Goal: Task Accomplishment & Management: Manage account settings

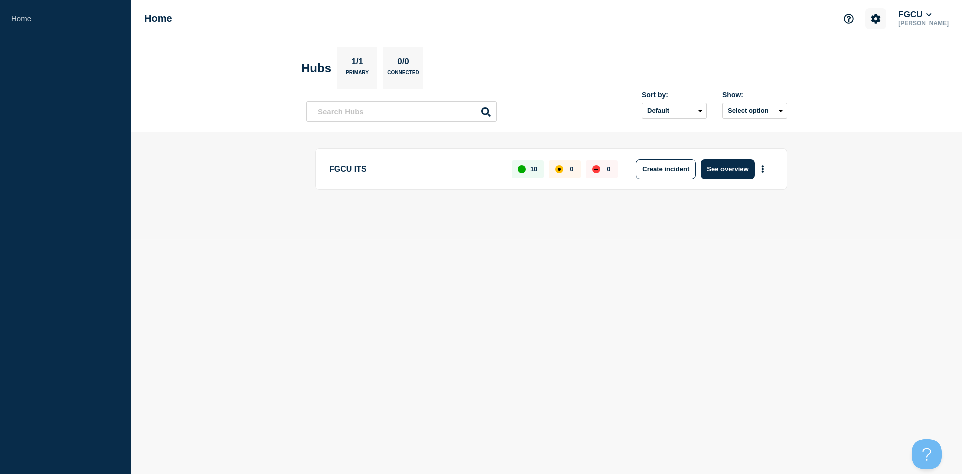
click at [881, 17] on icon "Account settings" at bounding box center [877, 19] width 10 height 10
click at [883, 70] on link "General Settings" at bounding box center [889, 72] width 56 height 9
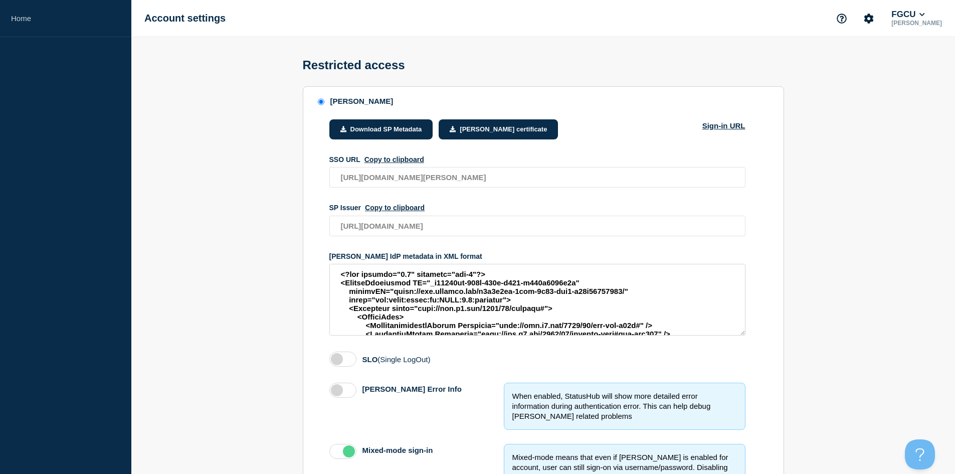
click at [236, 155] on section "SAML Download SP Metadata SAML certificate Sign-in URL SSO URL Copy to clipboar…" at bounding box center [543, 435] width 824 height 698
click at [190, 212] on section "SAML Download SP Metadata SAML certificate Sign-in URL SSO URL Copy to clipboar…" at bounding box center [543, 435] width 824 height 698
click at [874, 20] on icon "Account settings" at bounding box center [869, 19] width 10 height 10
click at [876, 59] on link "Team Members" at bounding box center [880, 59] width 52 height 9
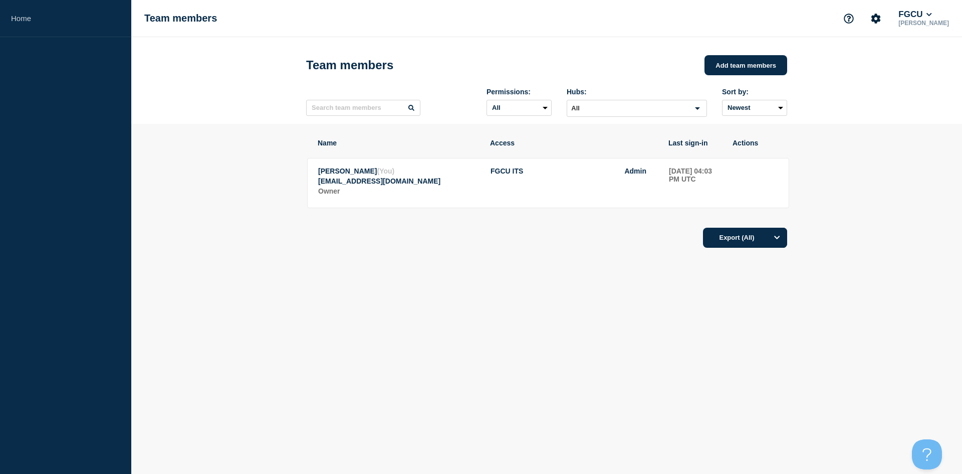
click at [237, 184] on section "Name Access Last sign-in Actions Evan Flechsig (You) eflechsig@fgcu.edu Owner F…" at bounding box center [546, 221] width 831 height 195
click at [542, 249] on div "Export (All)" at bounding box center [546, 234] width 481 height 29
click at [562, 259] on div "Name Access Last sign-in Actions Evan Flechsig (You) eflechsig@fgcu.edu Owner F…" at bounding box center [546, 221] width 481 height 195
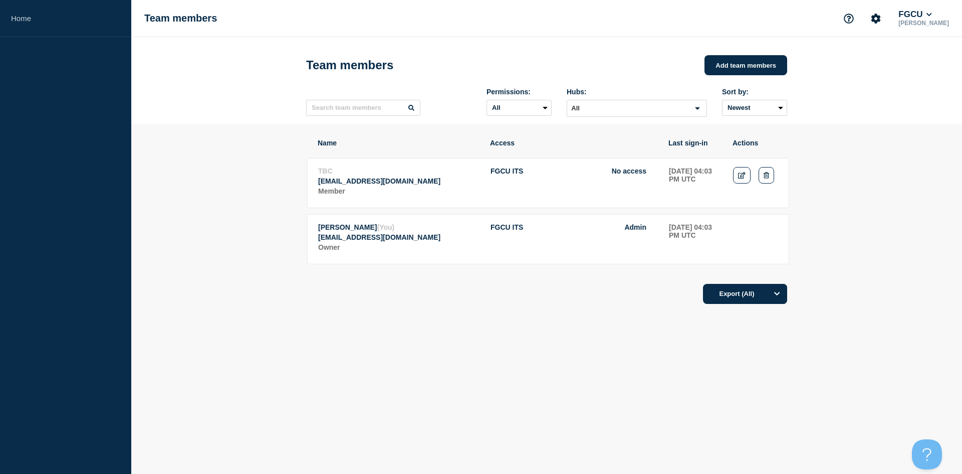
click at [327, 174] on span "TBC" at bounding box center [325, 171] width 15 height 8
click at [357, 175] on p "TBC" at bounding box center [398, 171] width 161 height 8
click at [637, 175] on span "No access" at bounding box center [629, 171] width 35 height 8
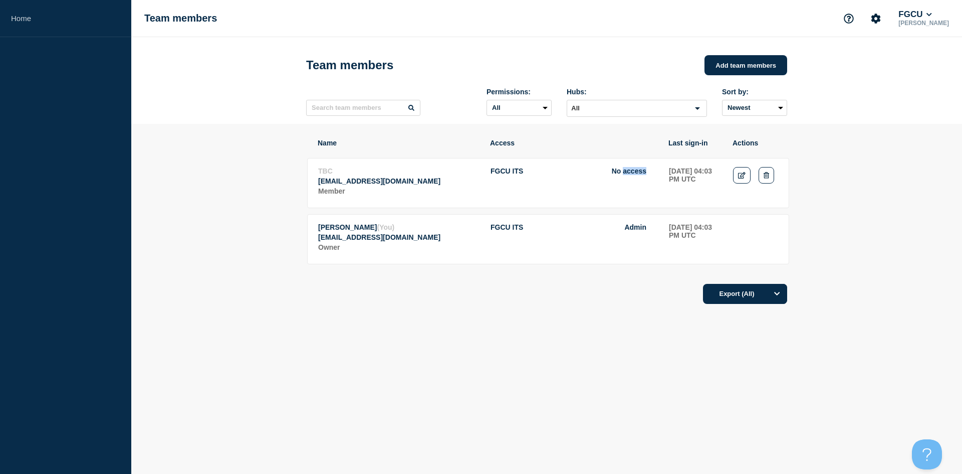
click at [637, 175] on span "No access" at bounding box center [629, 171] width 35 height 8
click at [626, 175] on span "No access" at bounding box center [629, 171] width 35 height 8
drag, startPoint x: 606, startPoint y: 176, endPoint x: 655, endPoint y: 180, distance: 49.8
click at [655, 180] on td "FGCU ITS No access" at bounding box center [574, 181] width 168 height 31
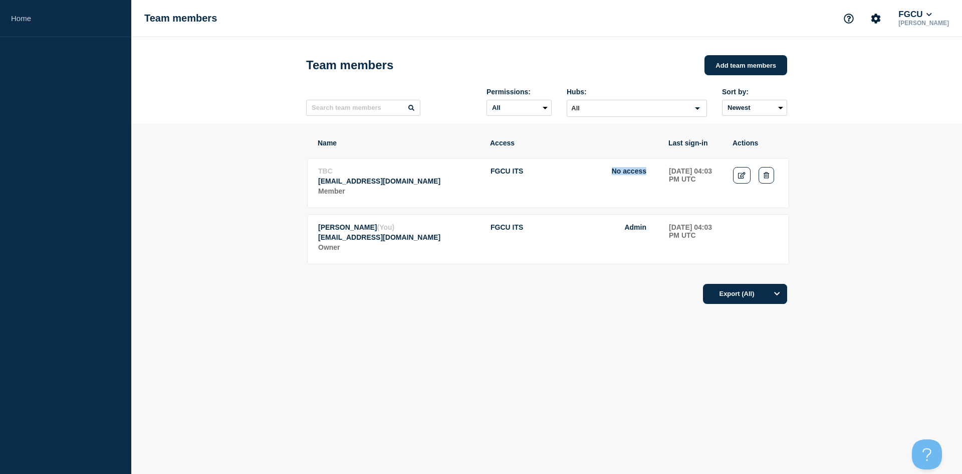
click at [653, 179] on td "FGCU ITS No access" at bounding box center [574, 181] width 168 height 31
click at [288, 172] on section "Name Access Last sign-in Actions TBC [EMAIL_ADDRESS][DOMAIN_NAME] Member FGCU I…" at bounding box center [546, 249] width 831 height 251
click at [336, 171] on p "TBC" at bounding box center [398, 171] width 161 height 8
click at [329, 171] on span "TBC" at bounding box center [325, 171] width 15 height 8
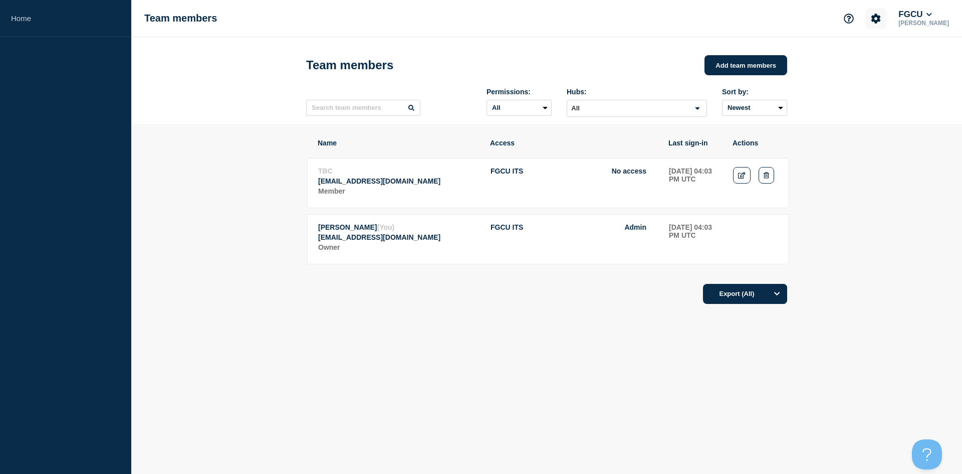
click at [887, 11] on button "Account settings" at bounding box center [876, 18] width 21 height 21
click at [932, 14] on icon at bounding box center [929, 14] width 5 height 3
click at [910, 177] on section "Name Access Last sign-in Actions TBC [EMAIL_ADDRESS][DOMAIN_NAME] Member FGCU I…" at bounding box center [546, 249] width 831 height 251
